Goal: Information Seeking & Learning: Learn about a topic

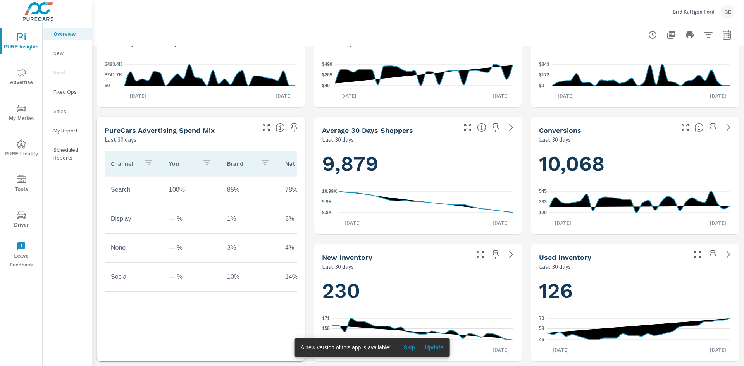
scroll to position [193, 0]
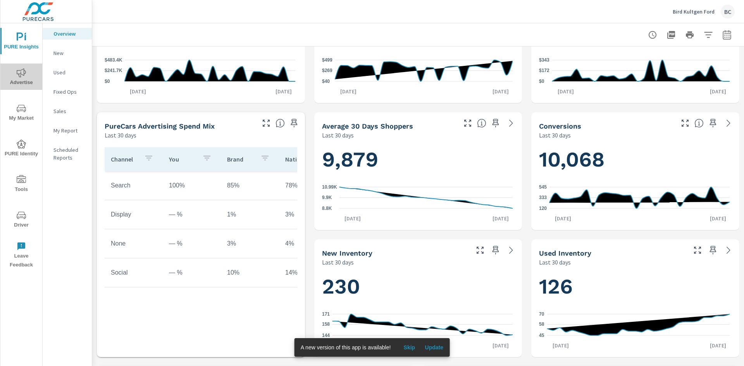
click at [16, 79] on span "Advertise" at bounding box center [21, 77] width 37 height 19
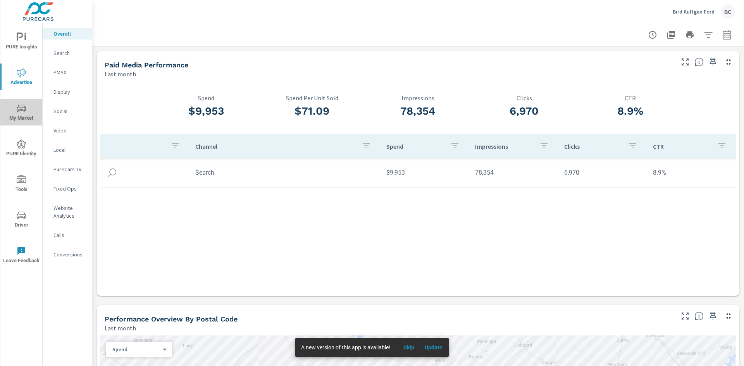
click at [26, 115] on span "My Market" at bounding box center [21, 113] width 37 height 19
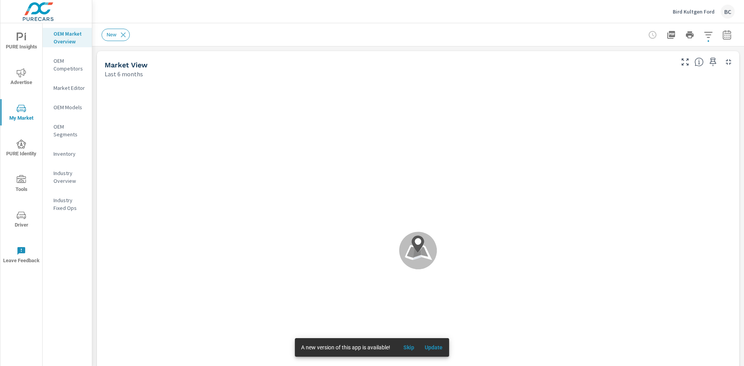
scroll to position [0, 0]
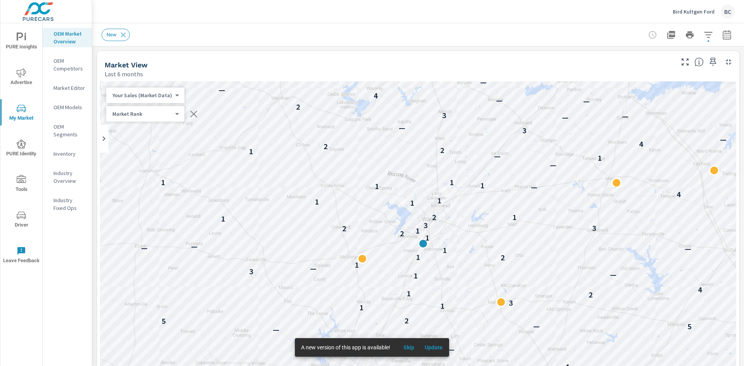
click at [145, 92] on body "PURE Insights Advertise My Market PURE Identity Tools Driver Leave Feedback OEM…" at bounding box center [372, 183] width 744 height 366
click at [23, 78] on div at bounding box center [372, 183] width 744 height 366
click at [22, 66] on button "Advertise" at bounding box center [21, 77] width 42 height 26
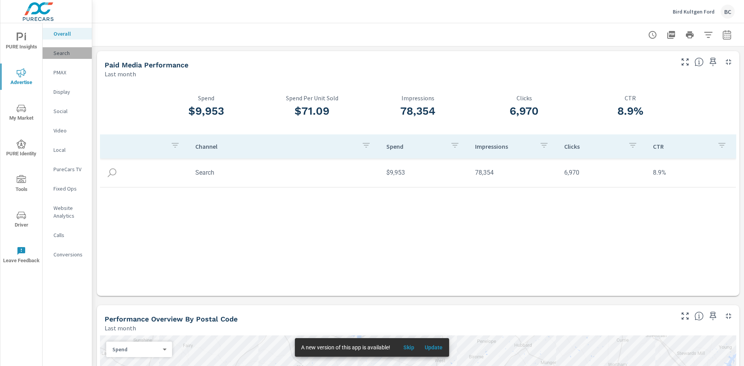
click at [65, 51] on p "Search" at bounding box center [70, 53] width 32 height 8
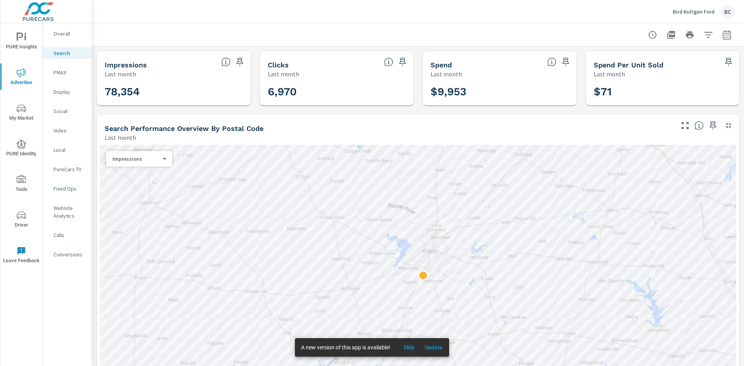
click at [142, 163] on div "Impressions 0 ​" at bounding box center [139, 159] width 66 height 16
click at [156, 159] on body "PURE Insights Advertise My Market PURE Identity Tools Driver Leave Feedback Ove…" at bounding box center [372, 183] width 744 height 366
click at [157, 173] on li "Clicks" at bounding box center [136, 171] width 60 height 12
click at [155, 159] on body "PURE Insights Advertise My Market PURE Identity Tools Driver Leave Feedback Ove…" at bounding box center [372, 183] width 744 height 366
click at [156, 170] on li "Spend" at bounding box center [136, 171] width 60 height 12
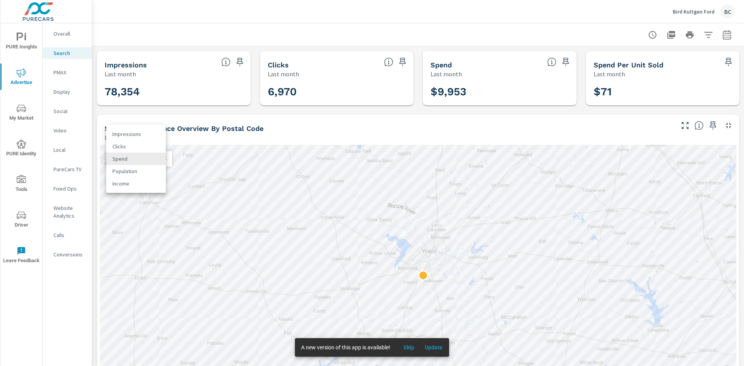
click at [154, 161] on body "PURE Insights Advertise My Market PURE Identity Tools Driver Leave Feedback Ove…" at bounding box center [372, 183] width 744 height 366
click at [154, 173] on li "Population" at bounding box center [136, 171] width 60 height 12
click at [155, 161] on body "PURE Insights Advertise My Market PURE Identity Tools Driver Leave Feedback Ove…" at bounding box center [372, 183] width 744 height 366
click at [152, 169] on li "Income" at bounding box center [136, 171] width 60 height 12
